Goal: Information Seeking & Learning: Find specific page/section

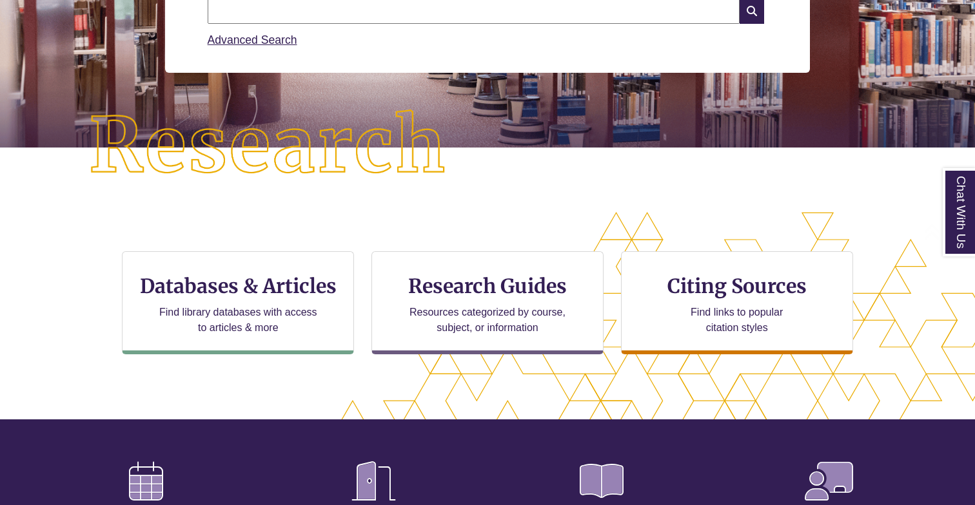
scroll to position [233, 0]
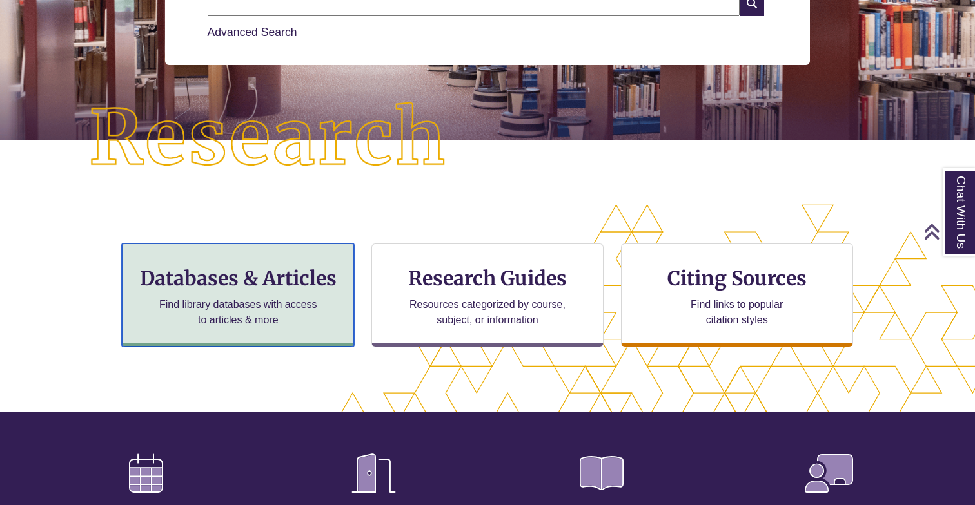
click at [294, 299] on p "Find library databases with access to articles & more" at bounding box center [238, 312] width 168 height 31
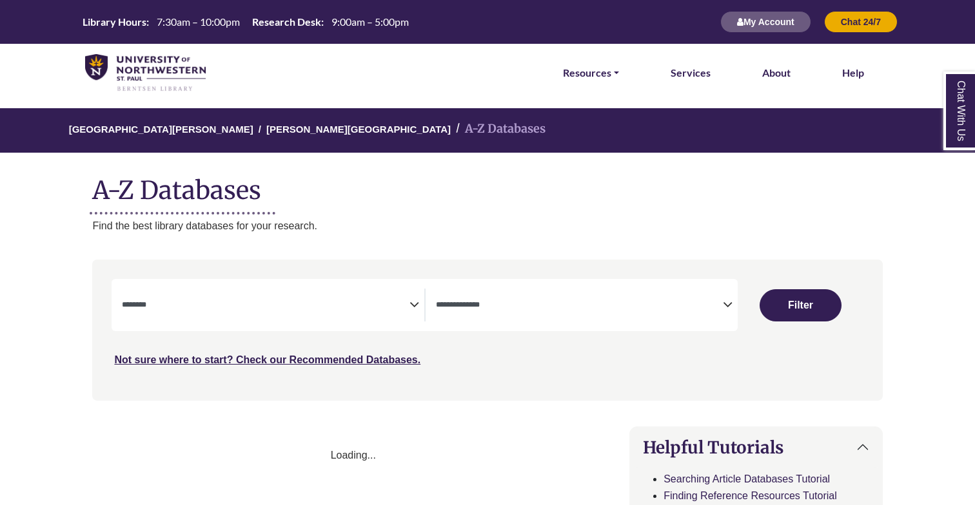
select select "Database Subject Filter"
select select "Database Types Filter"
select select "Database Subject Filter"
select select "Database Types Filter"
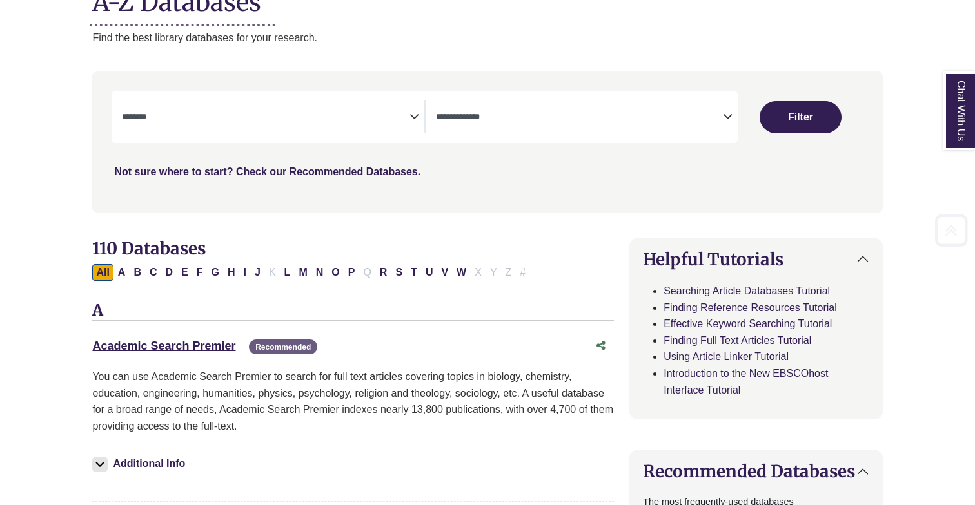
scroll to position [195, 0]
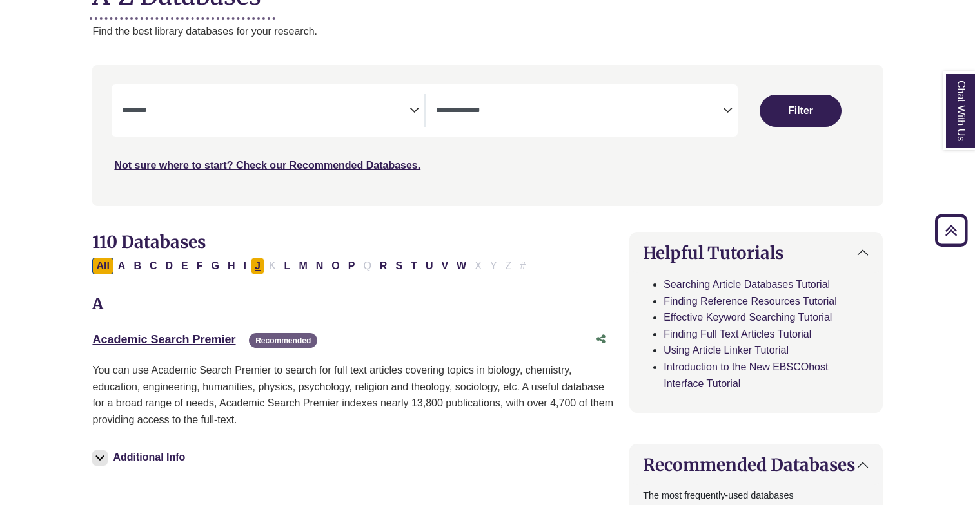
click at [257, 266] on button "J" at bounding box center [258, 266] width 14 height 17
select select "Database Subject Filter"
select select "Database Types Filter"
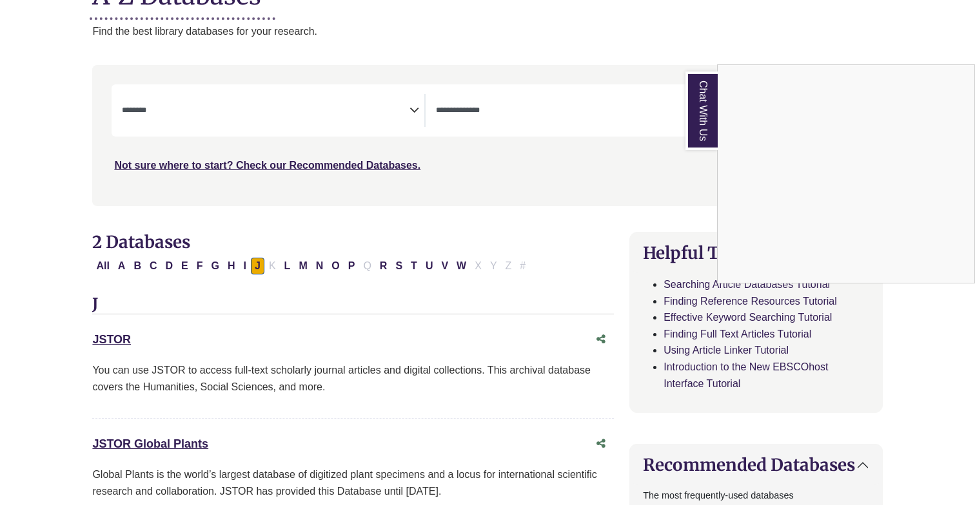
click at [708, 124] on link "Chat With Us" at bounding box center [701, 111] width 32 height 79
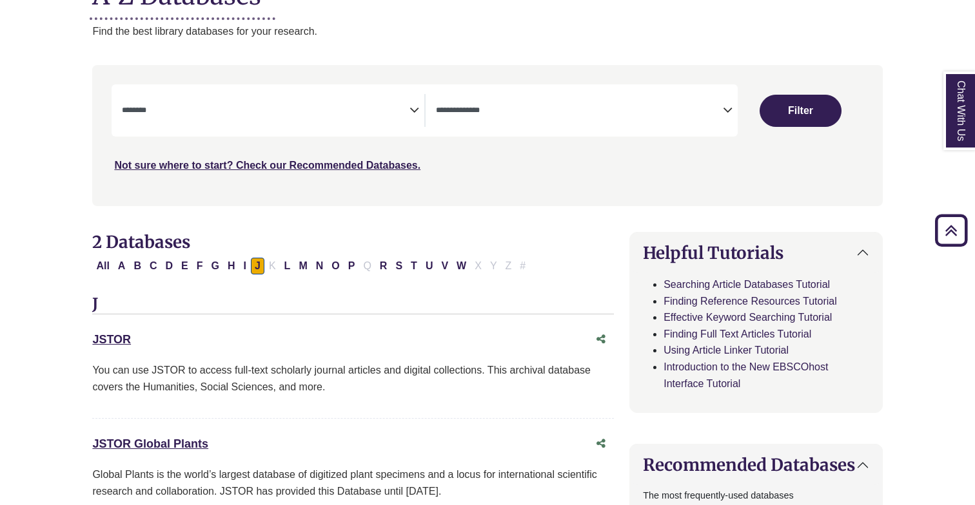
click at [768, 250] on button "Helpful Tutorials" at bounding box center [755, 253] width 251 height 41
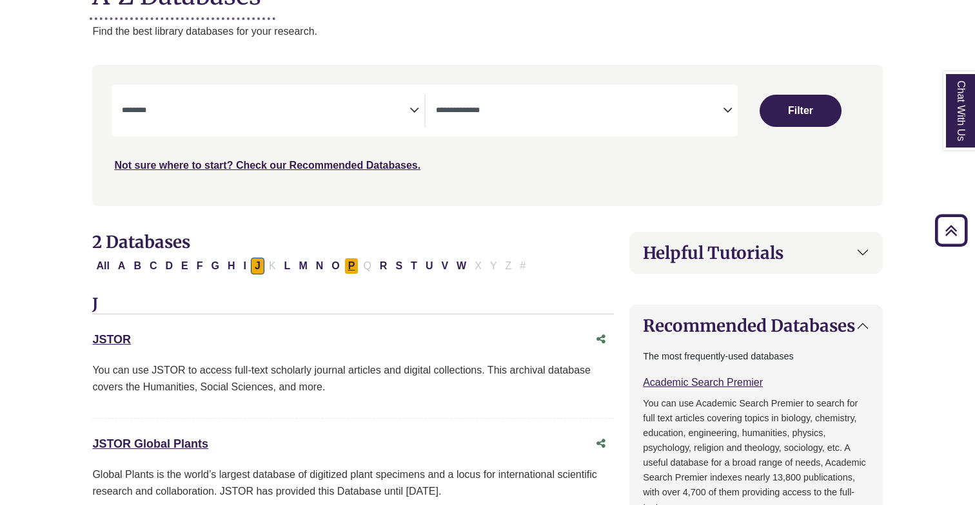
click at [353, 264] on button "P" at bounding box center [351, 266] width 15 height 17
select select "Database Subject Filter"
select select "Database Types Filter"
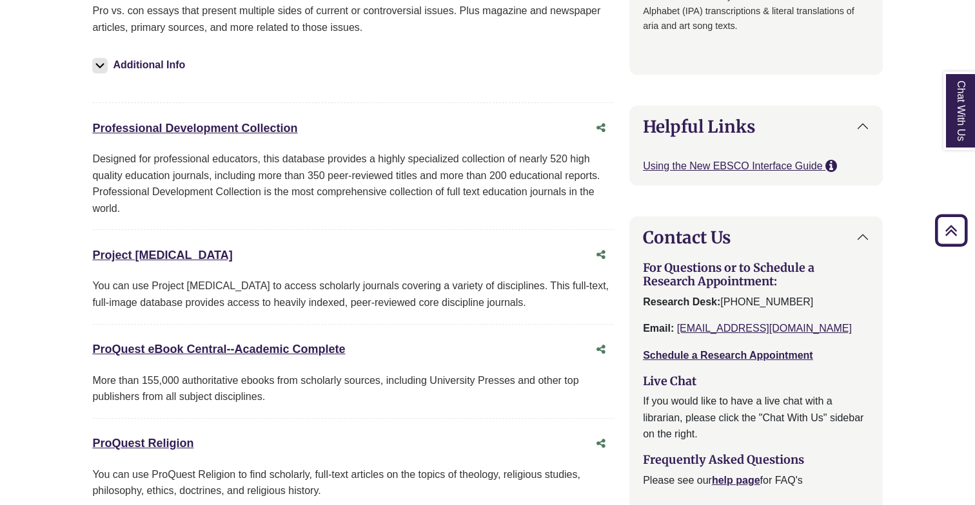
scroll to position [1040, 0]
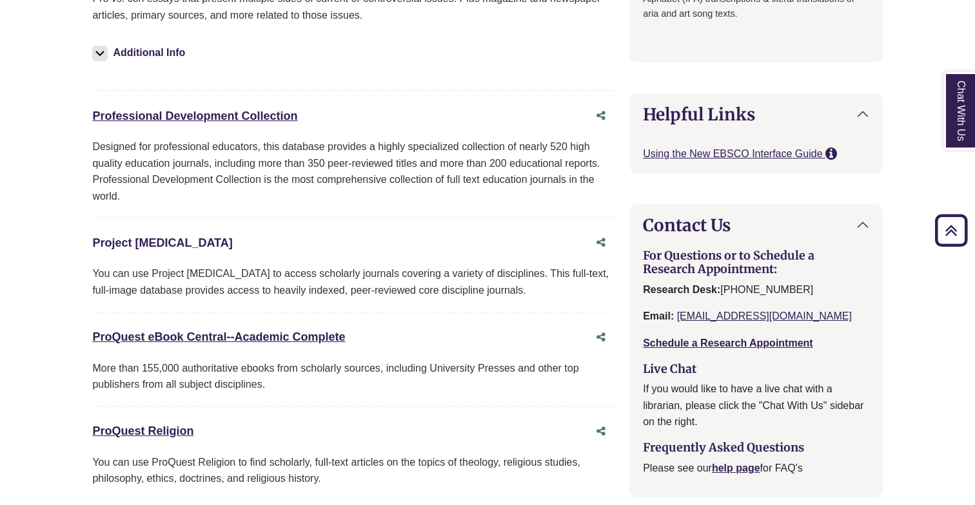
click at [141, 243] on link "Project Muse This link opens in a new window" at bounding box center [162, 243] width 140 height 13
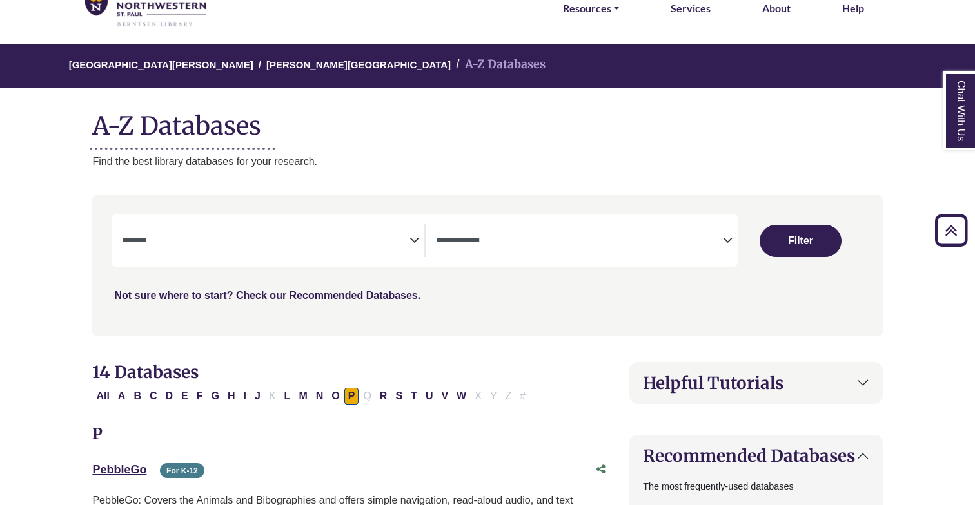
scroll to position [0, 0]
